Goal: Complete application form: Complete application form

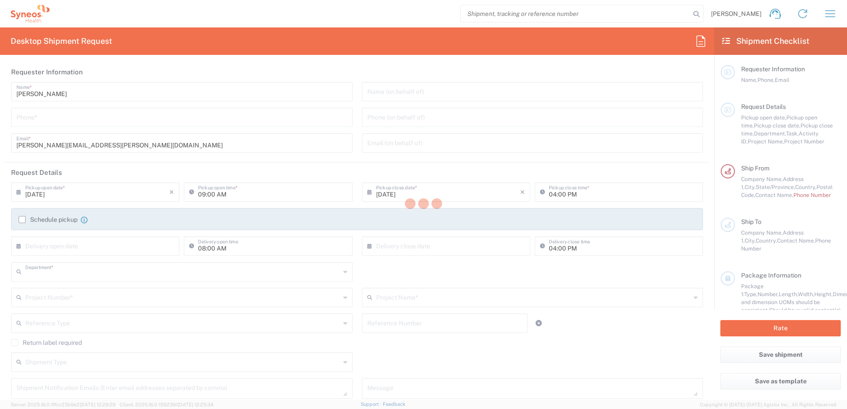
type input "8200"
type input "[US_STATE]"
type input "[GEOGRAPHIC_DATA]"
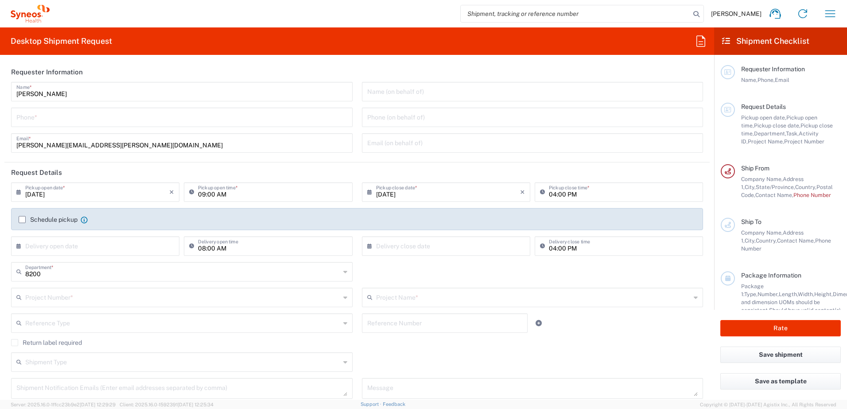
type input "Syneos Health, LLC-[GEOGRAPHIC_DATA] [GEOGRAPHIC_DATA] [GEOGRAPHIC_DATA]"
click at [832, 11] on icon "button" at bounding box center [831, 13] width 10 height 7
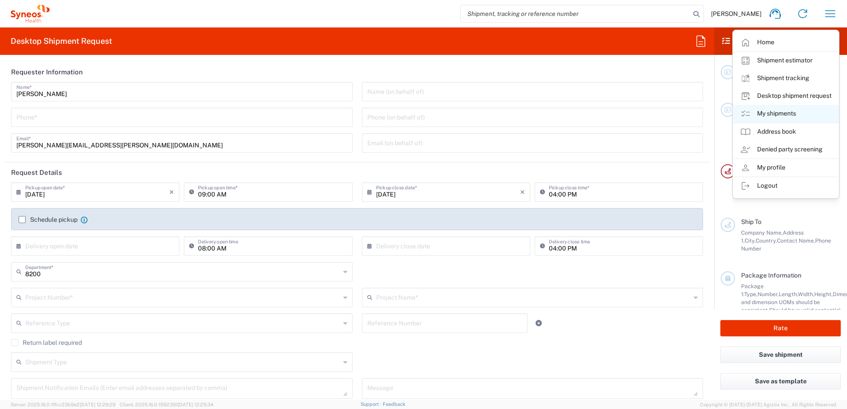
click at [774, 112] on link "My shipments" at bounding box center [785, 114] width 105 height 18
